Goal: Book appointment/travel/reservation

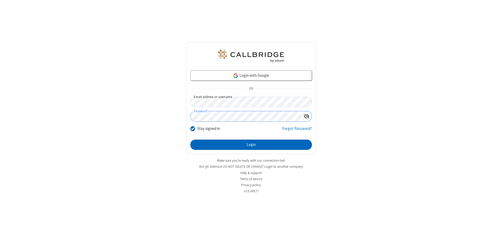
click at [251, 144] on button "Login" at bounding box center [251, 144] width 122 height 10
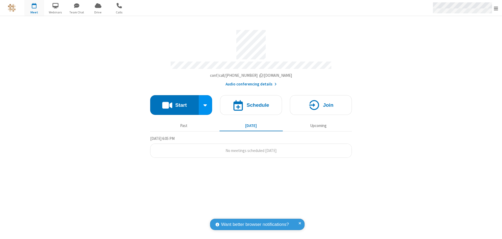
click at [496, 8] on span "Open menu" at bounding box center [496, 8] width 4 height 5
click at [34, 8] on span "button" at bounding box center [34, 5] width 20 height 9
click at [251, 103] on h4 "Schedule" at bounding box center [257, 104] width 23 height 5
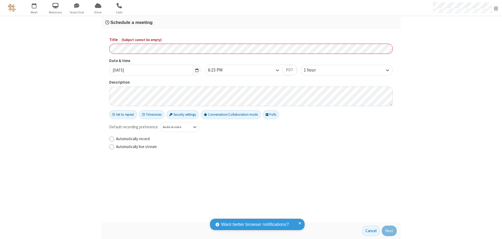
click at [251, 22] on h3 "Schedule a meeting" at bounding box center [250, 22] width 291 height 5
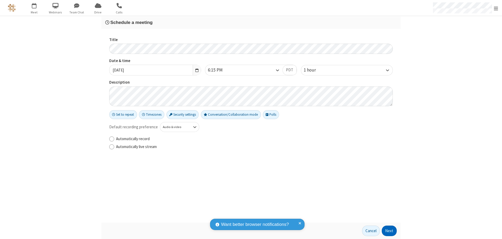
click at [389, 230] on button "Next" at bounding box center [389, 230] width 15 height 10
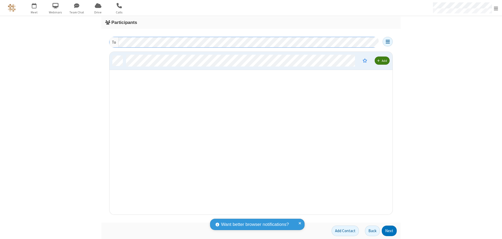
scroll to position [159, 279]
click at [389, 230] on button "Next" at bounding box center [389, 230] width 15 height 10
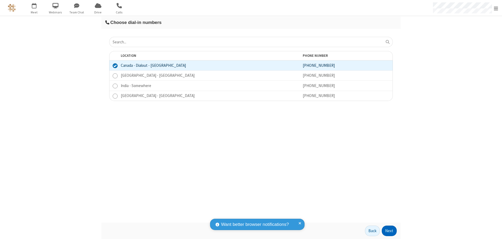
click at [389, 230] on button "Next" at bounding box center [389, 230] width 15 height 10
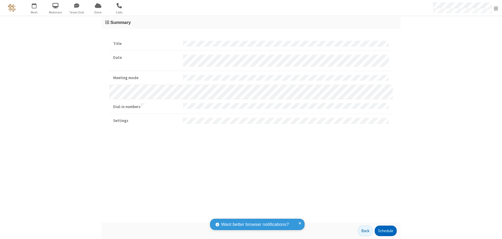
click at [385, 230] on button "Schedule" at bounding box center [386, 230] width 22 height 10
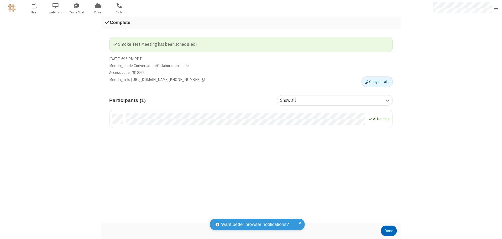
click at [389, 230] on button "Done" at bounding box center [389, 230] width 16 height 10
